Goal: Task Accomplishment & Management: Complete application form

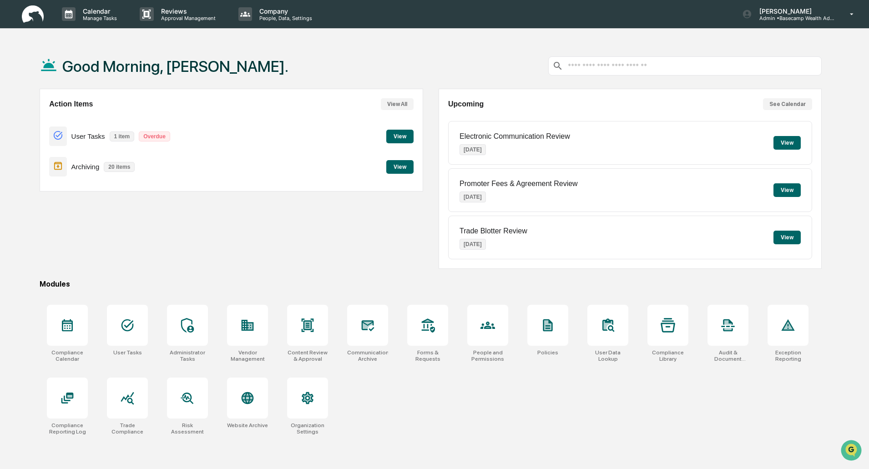
click at [393, 137] on button "View" at bounding box center [399, 137] width 27 height 14
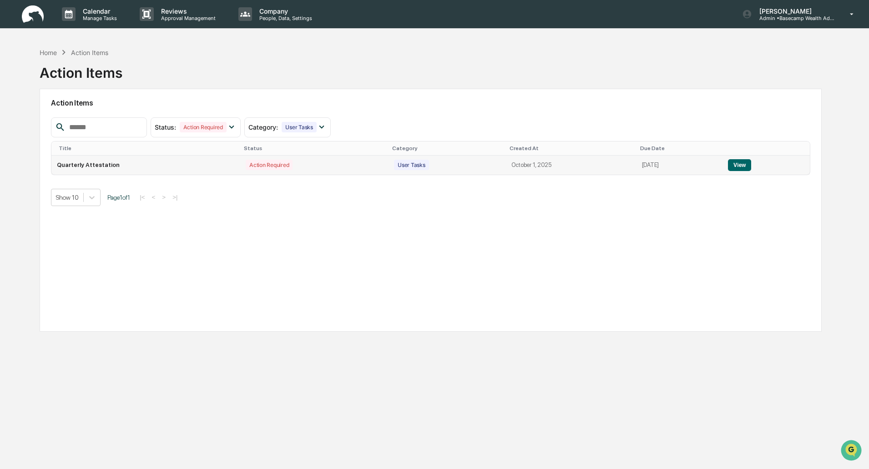
click at [747, 166] on button "View" at bounding box center [739, 165] width 23 height 12
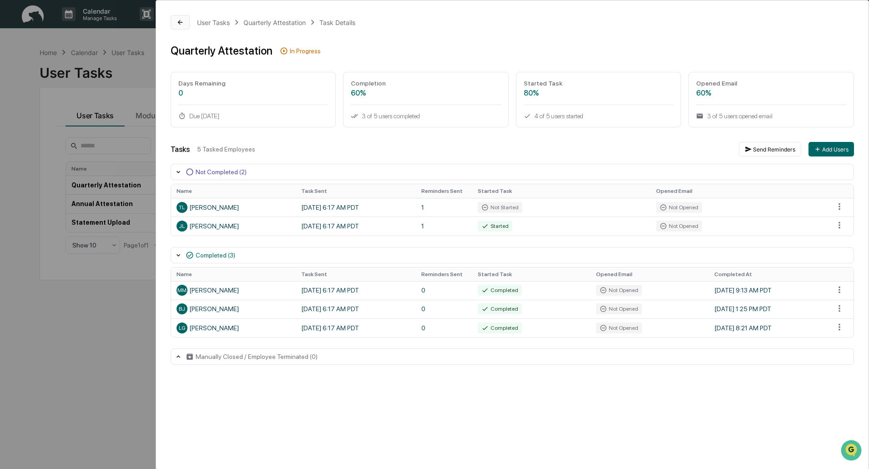
click at [183, 22] on icon at bounding box center [180, 22] width 7 height 7
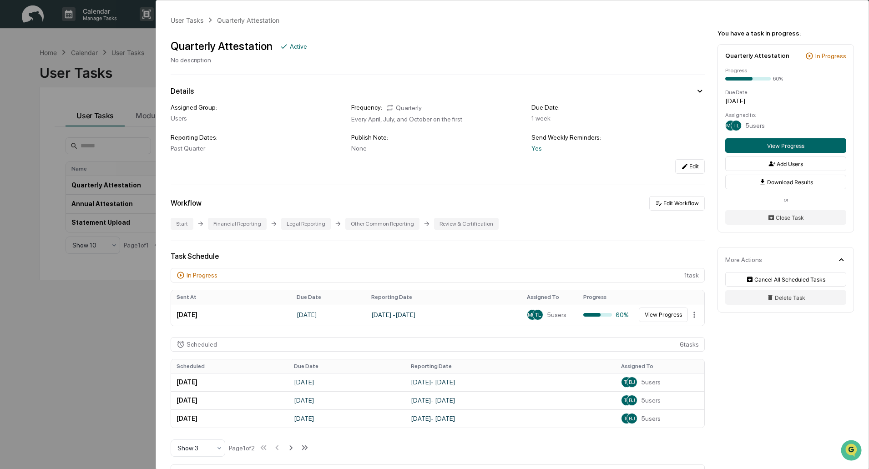
click at [89, 355] on div "User Tasks Quarterly Attestation Quarterly Attestation Active No description De…" at bounding box center [434, 234] width 869 height 469
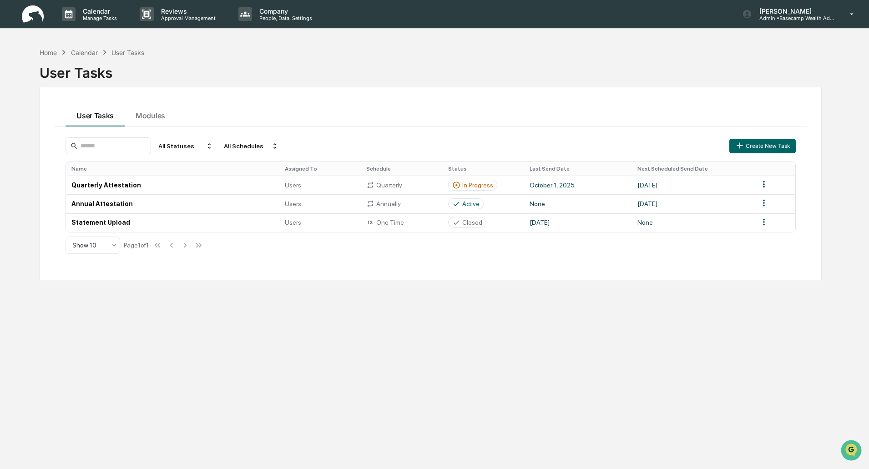
click at [88, 49] on div "Calendar" at bounding box center [84, 53] width 27 height 8
click at [87, 53] on div "Calendar" at bounding box center [84, 53] width 27 height 8
click at [51, 55] on div "Home" at bounding box center [48, 53] width 17 height 8
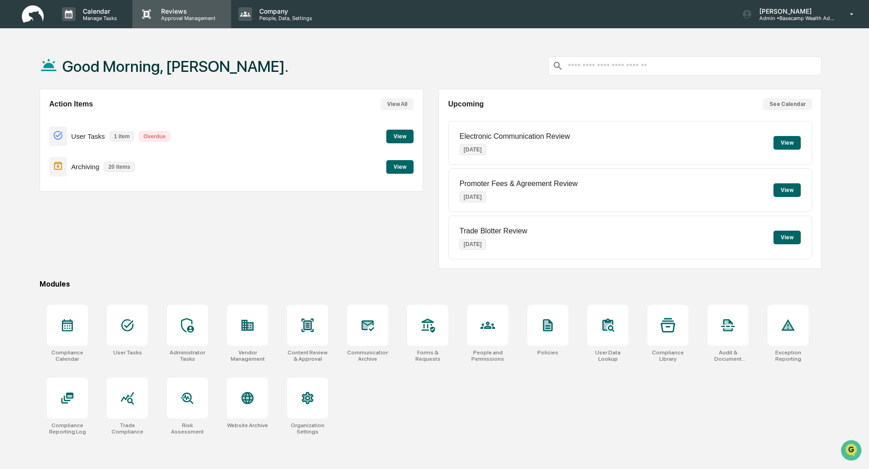
click at [172, 22] on div "Reviews Approval Management" at bounding box center [181, 14] width 98 height 28
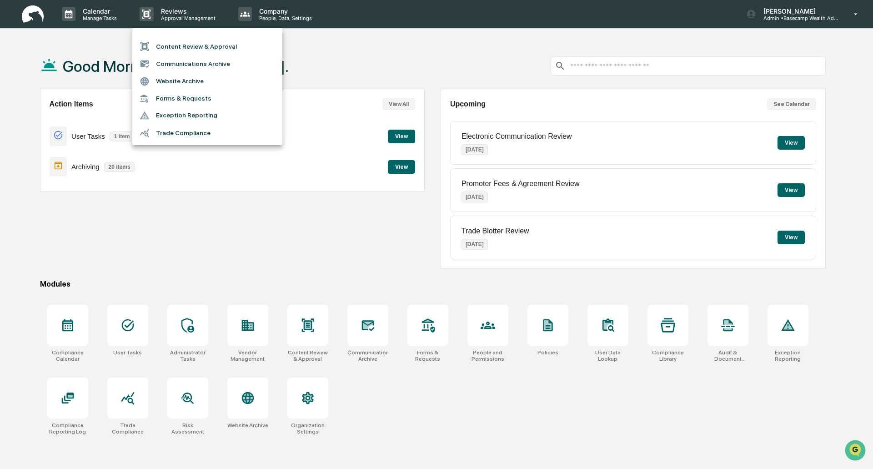
click at [191, 96] on li "Forms & Requests" at bounding box center [207, 98] width 150 height 17
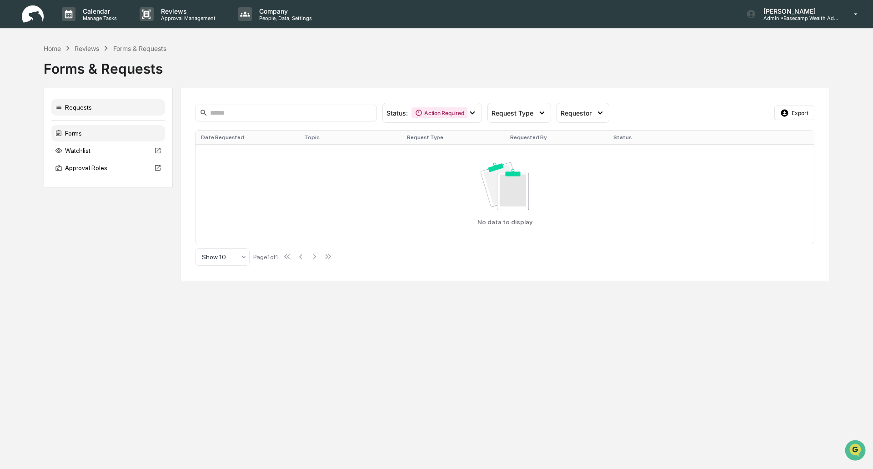
click at [82, 133] on div "Forms" at bounding box center [108, 133] width 114 height 16
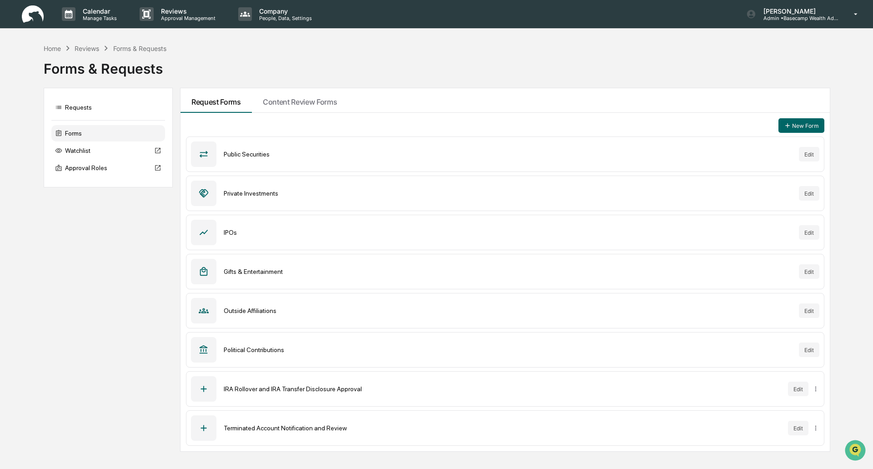
click at [227, 269] on div "Gifts & Entertainment" at bounding box center [508, 271] width 568 height 7
click at [244, 270] on div "Gifts & Entertainment" at bounding box center [508, 271] width 568 height 7
click at [260, 188] on div "Private Investments Edit" at bounding box center [505, 193] width 639 height 35
click at [261, 191] on div "Private Investments" at bounding box center [508, 193] width 568 height 7
click at [262, 272] on div "Gifts & Entertainment" at bounding box center [508, 271] width 568 height 7
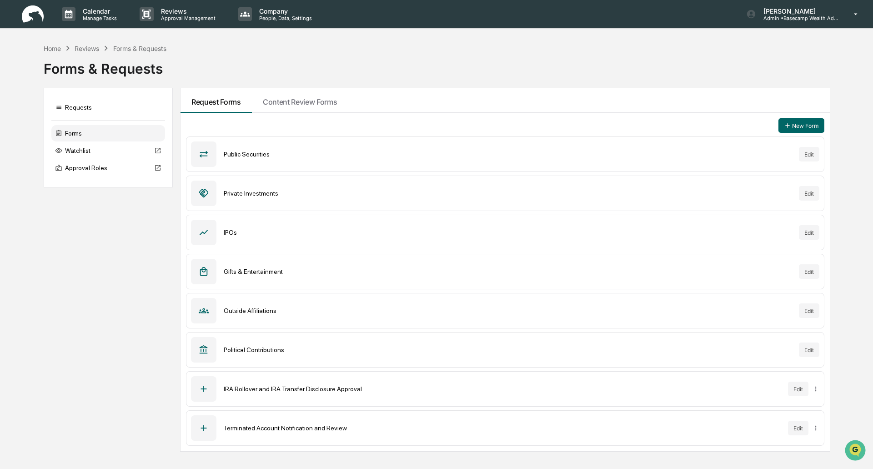
drag, startPoint x: 268, startPoint y: 312, endPoint x: 271, endPoint y: 301, distance: 11.7
click at [268, 312] on div "Outside Affiliations" at bounding box center [508, 310] width 568 height 7
click at [278, 272] on div "Gifts & Entertainment" at bounding box center [508, 271] width 568 height 7
click at [811, 275] on button "Edit" at bounding box center [809, 271] width 20 height 15
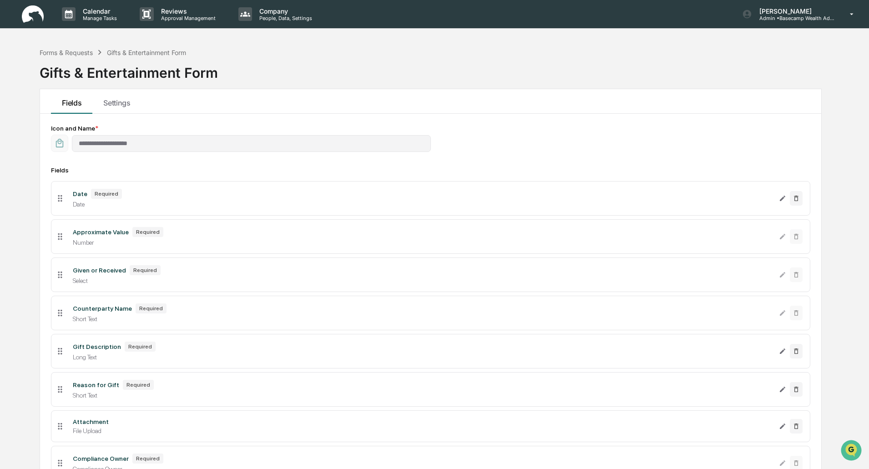
click at [79, 207] on div "Date" at bounding box center [422, 204] width 699 height 7
click at [57, 197] on icon at bounding box center [60, 198] width 10 height 10
click at [59, 198] on icon at bounding box center [60, 198] width 10 height 10
click at [61, 198] on icon at bounding box center [60, 198] width 10 height 10
click at [779, 199] on icon "Edit Date field" at bounding box center [782, 198] width 7 height 7
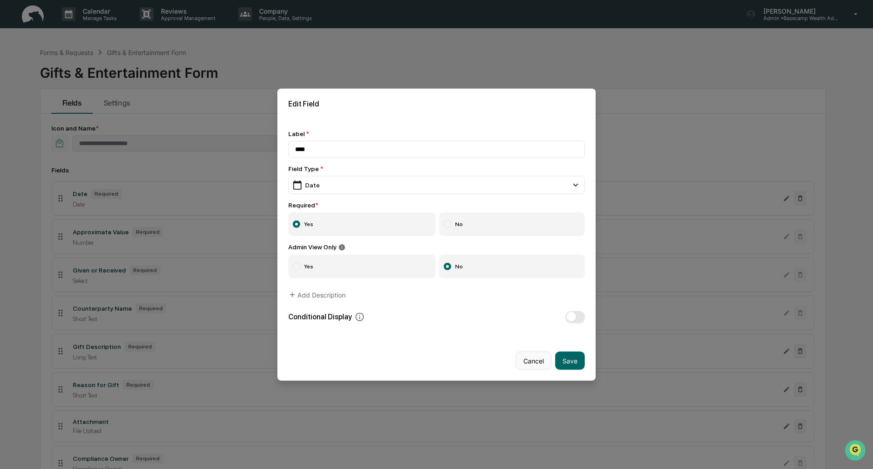
click at [527, 364] on button "Cancel" at bounding box center [534, 361] width 36 height 18
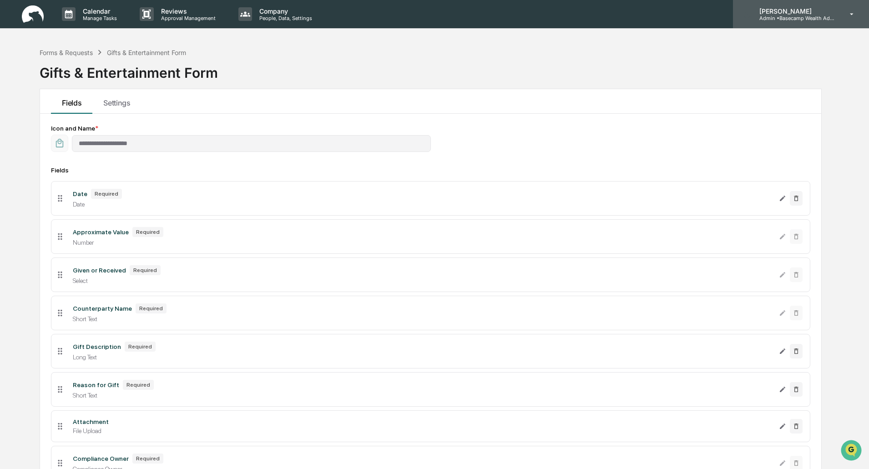
click at [783, 16] on p "Admin • Basecamp Wealth Advisors" at bounding box center [794, 18] width 85 height 6
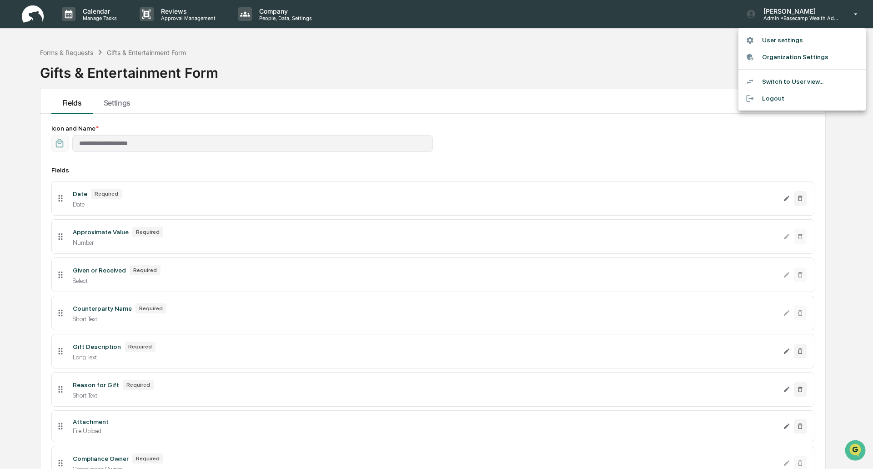
click at [35, 15] on div at bounding box center [436, 234] width 873 height 469
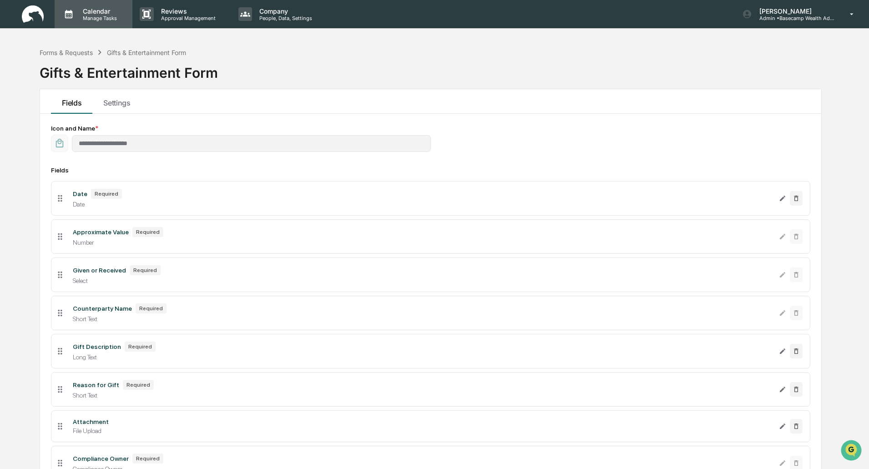
click at [99, 17] on p "Manage Tasks" at bounding box center [99, 18] width 46 height 6
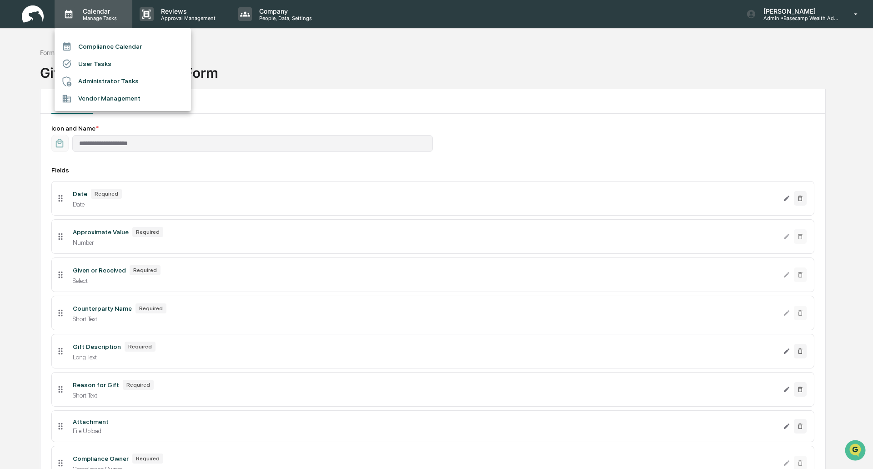
click at [99, 17] on div at bounding box center [436, 234] width 873 height 469
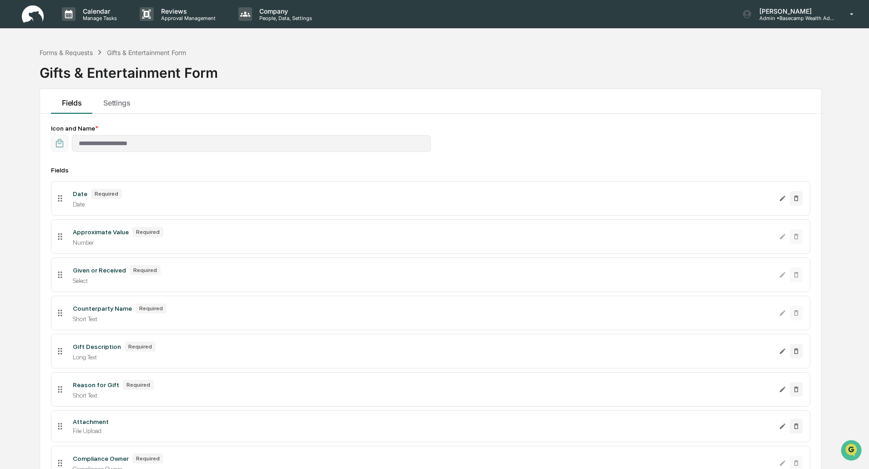
click at [18, 29] on div "**********" at bounding box center [434, 273] width 869 height 546
click at [490, 65] on div "Forms & Requests Gifts & Entertainment Form Gifts & Entertainment Form" at bounding box center [431, 65] width 782 height 45
click at [851, 449] on img "Open customer support" at bounding box center [851, 450] width 23 height 18
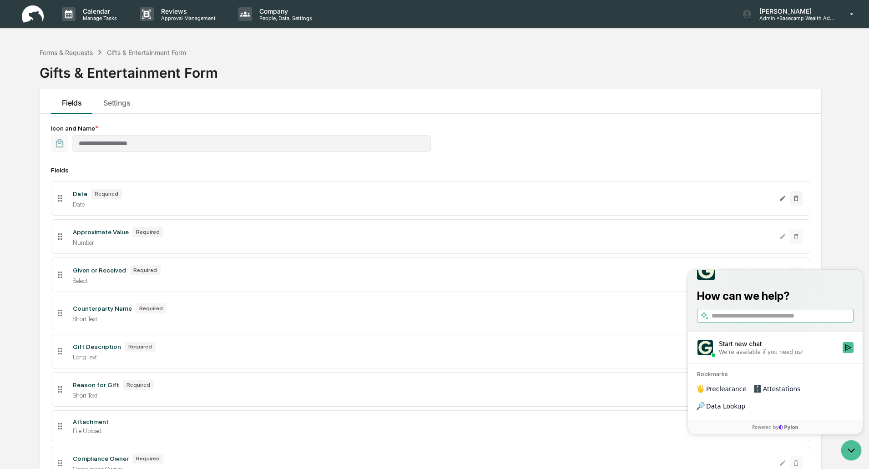
click at [574, 96] on div "Fields Settings" at bounding box center [430, 101] width 781 height 25
click at [53, 53] on div "Forms & Requests" at bounding box center [66, 53] width 53 height 8
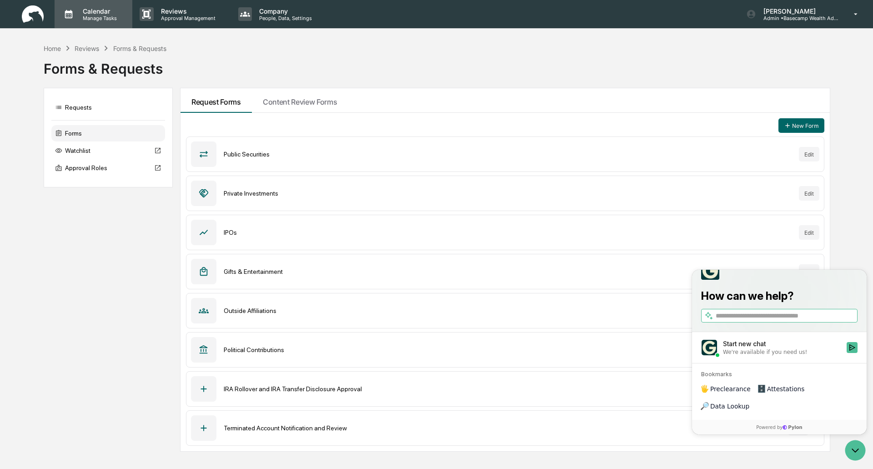
click at [99, 18] on p "Manage Tasks" at bounding box center [99, 18] width 46 height 6
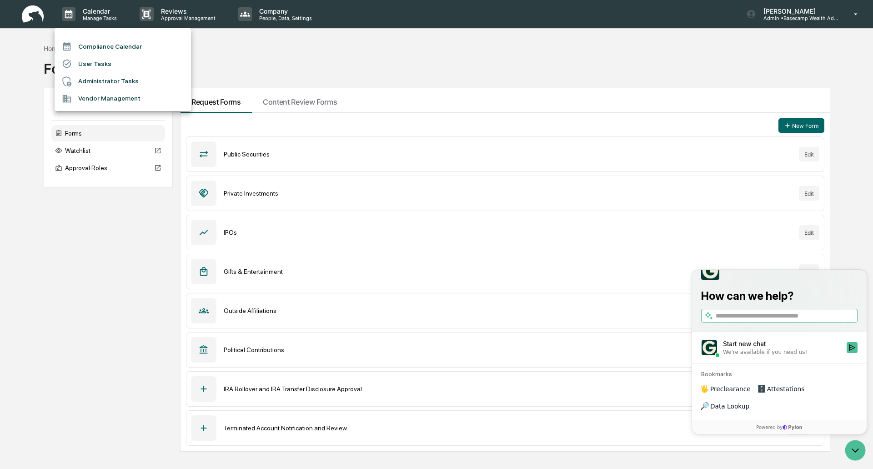
click at [32, 14] on div at bounding box center [436, 234] width 873 height 469
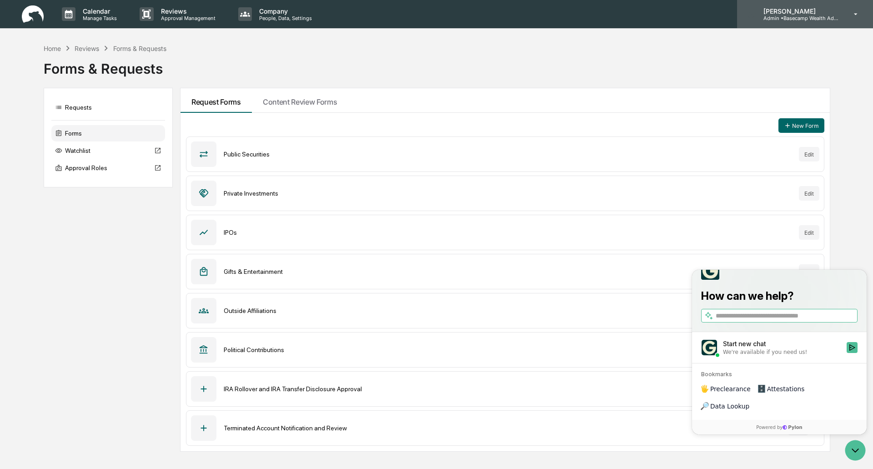
click at [811, 16] on p "Admin • Basecamp Wealth Advisors" at bounding box center [799, 18] width 85 height 6
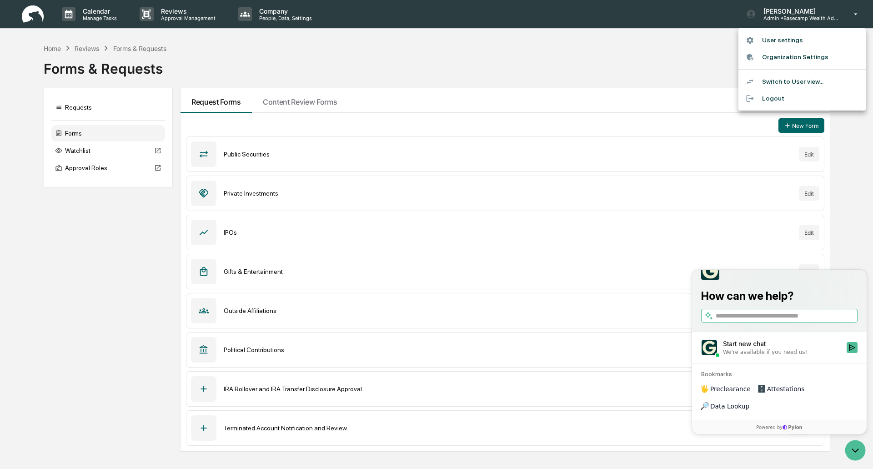
click at [777, 35] on li "User settings" at bounding box center [802, 40] width 127 height 17
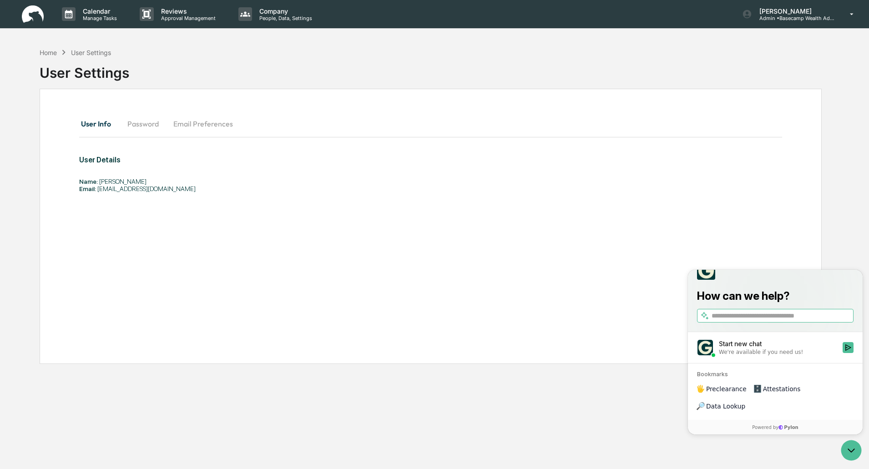
click at [35, 11] on img at bounding box center [33, 14] width 22 height 18
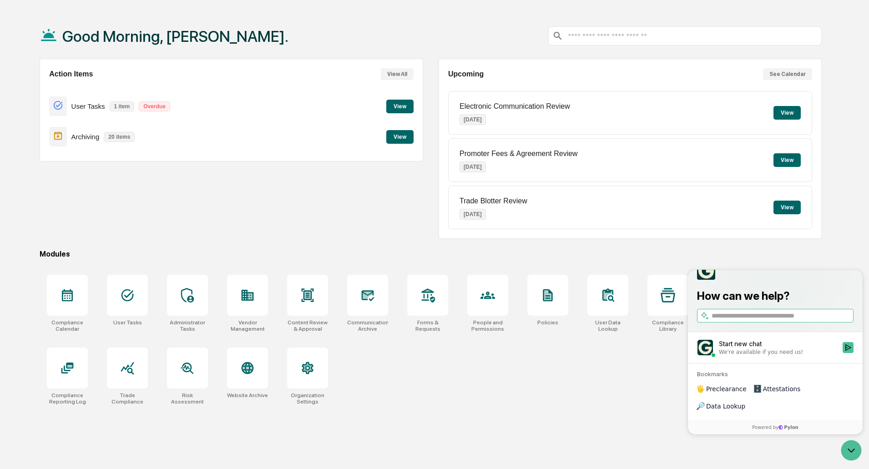
scroll to position [43, 0]
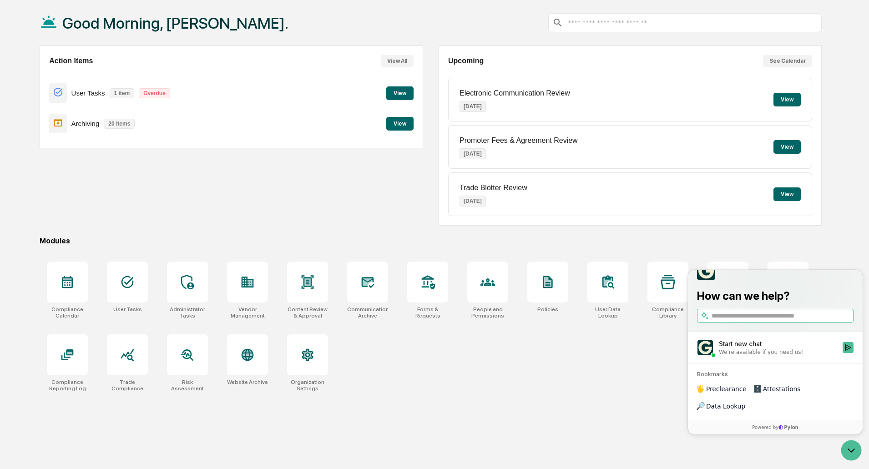
click at [523, 448] on div "Good Morning, [PERSON_NAME]. Action Items View All User Tasks 1 item Overdue Vi…" at bounding box center [430, 234] width 809 height 469
click at [852, 447] on icon "Open customer support" at bounding box center [851, 450] width 23 height 23
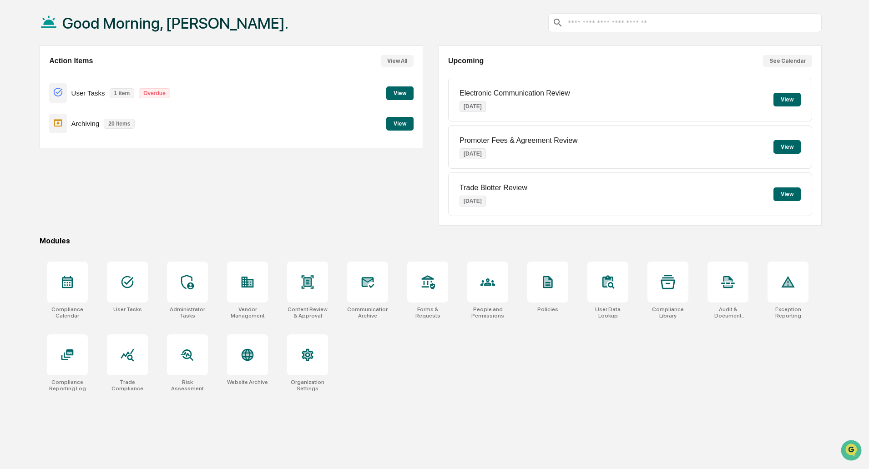
click at [438, 402] on div "Good Morning, [PERSON_NAME]. Action Items View All User Tasks 1 item Overdue Vi…" at bounding box center [430, 234] width 809 height 469
click at [668, 291] on div at bounding box center [667, 282] width 41 height 41
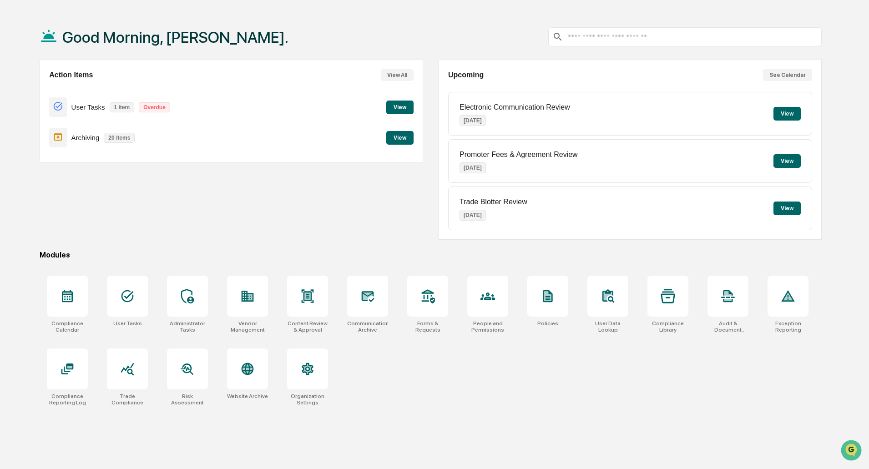
scroll to position [43, 0]
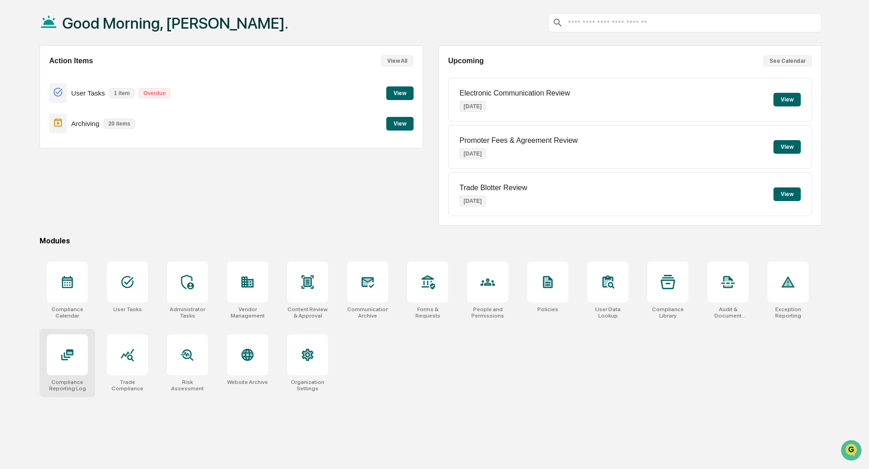
click at [63, 366] on div at bounding box center [67, 354] width 41 height 41
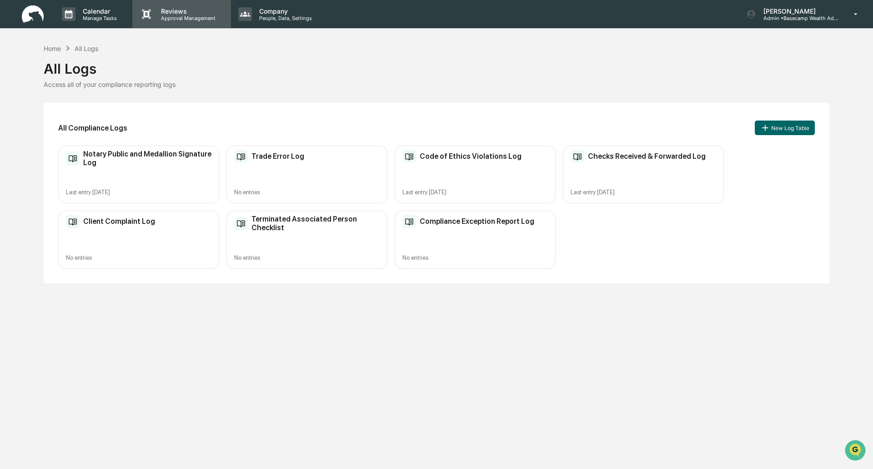
click at [182, 19] on p "Approval Management" at bounding box center [187, 18] width 66 height 6
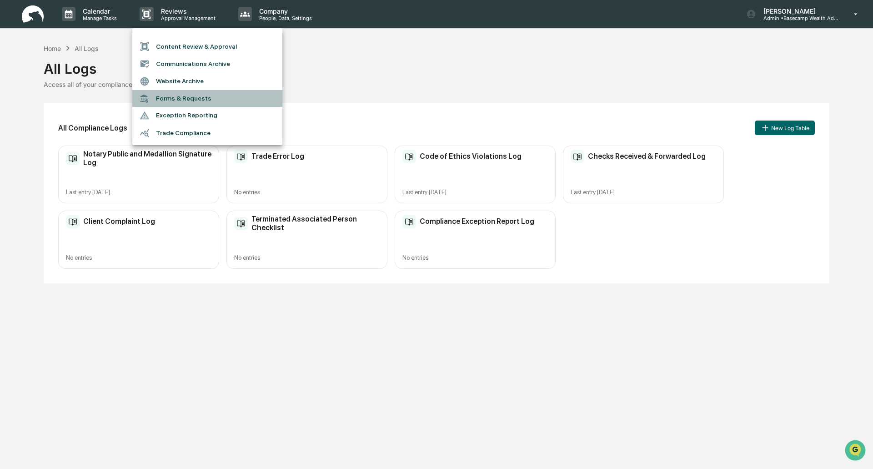
click at [189, 96] on li "Forms & Requests" at bounding box center [207, 98] width 150 height 17
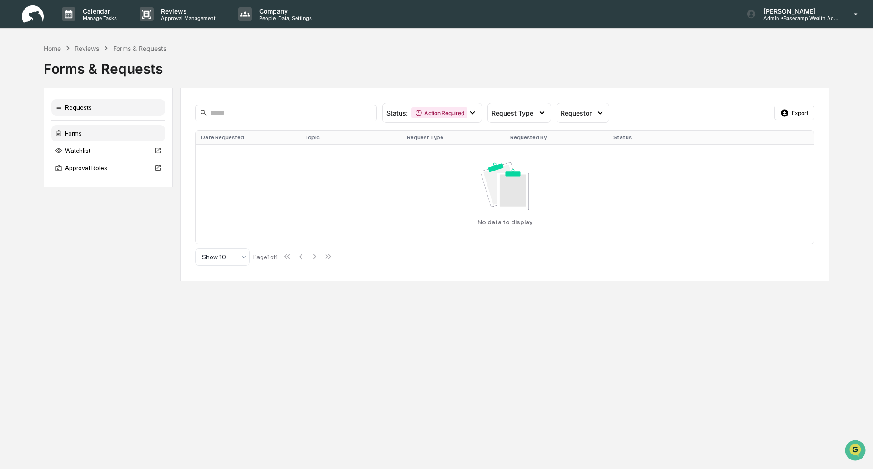
click at [114, 138] on div "Forms" at bounding box center [108, 133] width 114 height 16
